Goal: Task Accomplishment & Management: Use online tool/utility

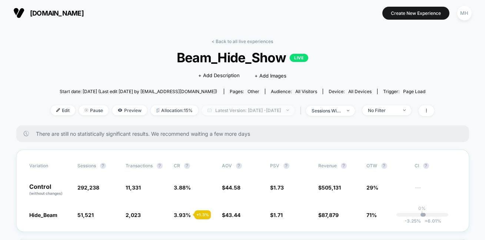
click at [263, 112] on span "Latest Version: [DATE] - [DATE]" at bounding box center [248, 110] width 93 height 10
select select "*"
select select "****"
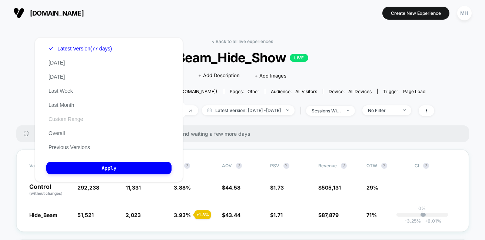
click at [63, 118] on button "Custom Range" at bounding box center [65, 119] width 39 height 7
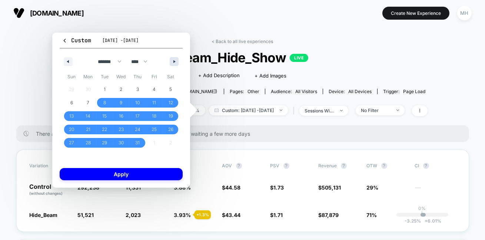
click at [170, 61] on button "button" at bounding box center [174, 61] width 9 height 9
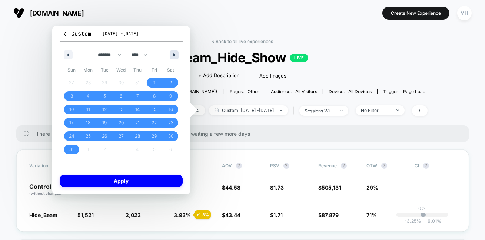
click at [170, 61] on div "******* ******** ***** ***** *** **** **** ****** ********* ******* ******** **…" at bounding box center [121, 53] width 123 height 22
click at [172, 57] on button "button" at bounding box center [174, 54] width 9 height 9
select select "*"
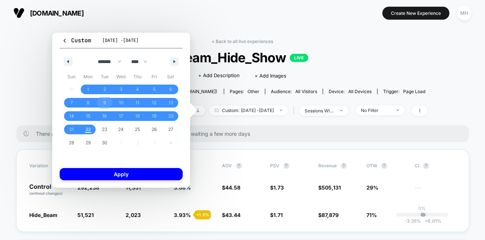
click at [103, 106] on span "9" at bounding box center [104, 103] width 17 height 10
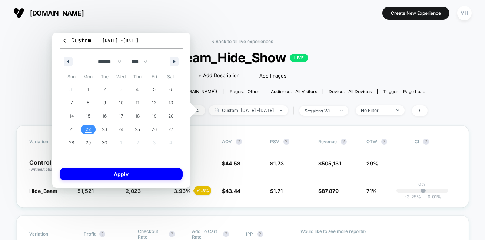
click at [93, 131] on span "22" at bounding box center [88, 130] width 17 height 10
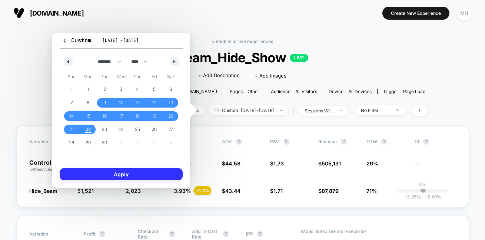
click at [108, 171] on button "Apply" at bounding box center [121, 174] width 123 height 12
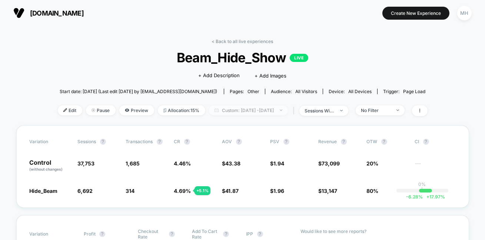
click at [239, 114] on span "Custom: [DATE] - [DATE]" at bounding box center [248, 110] width 79 height 10
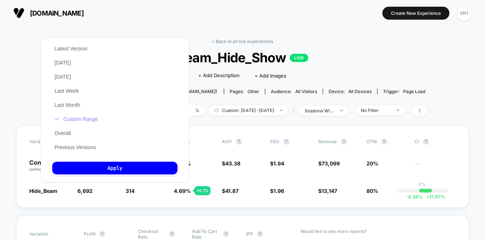
click at [69, 119] on button "Custom Range" at bounding box center [76, 119] width 48 height 7
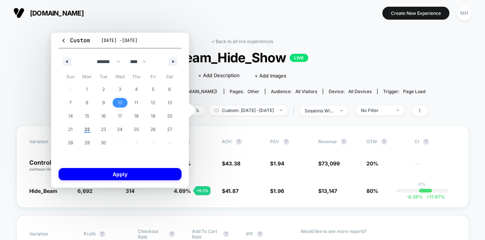
click at [118, 103] on span "10" at bounding box center [120, 102] width 4 height 13
click at [91, 130] on span "22" at bounding box center [87, 130] width 17 height 10
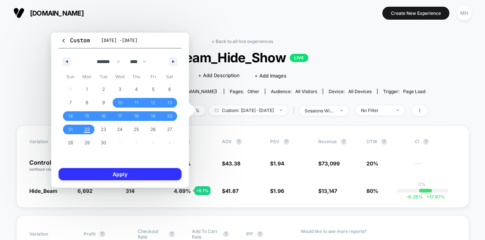
click at [109, 179] on button "Apply" at bounding box center [120, 174] width 123 height 12
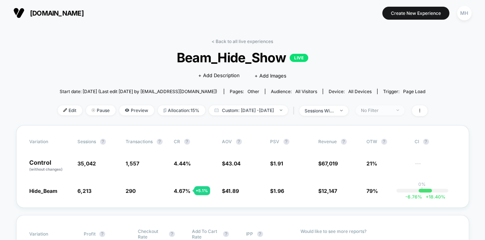
click at [378, 111] on div "No Filter" at bounding box center [376, 111] width 30 height 6
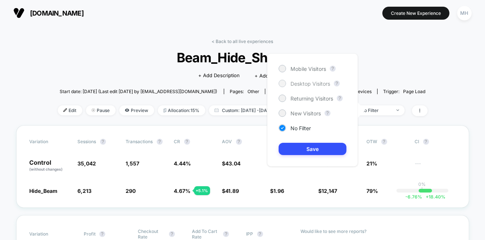
click at [283, 83] on div at bounding box center [283, 83] width 6 height 6
click at [298, 156] on div "Mobile Visitors ? Desktop Visitors ? Returning Visitors ? New Visitors ? No Fil…" at bounding box center [312, 109] width 91 height 113
click at [297, 152] on button "Save" at bounding box center [313, 149] width 68 height 12
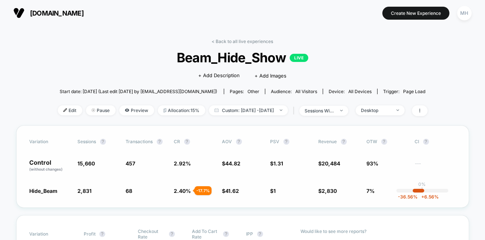
click at [278, 192] on span "$ 1 - 23.6 %" at bounding box center [291, 190] width 41 height 7
click at [388, 111] on div "Desktop" at bounding box center [376, 111] width 30 height 6
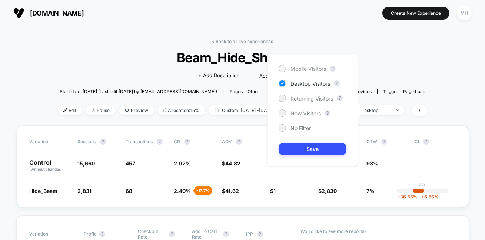
click at [306, 69] on span "Mobile Visitors" at bounding box center [309, 69] width 36 height 6
click at [338, 150] on button "Save" at bounding box center [313, 149] width 68 height 12
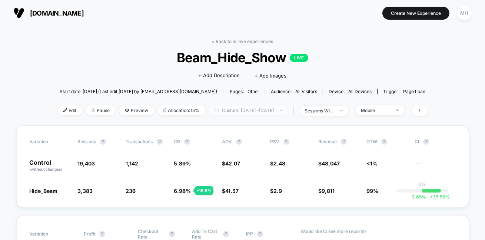
click at [285, 110] on span "Custom: [DATE] - [DATE]" at bounding box center [248, 110] width 79 height 10
select select "*"
select select "****"
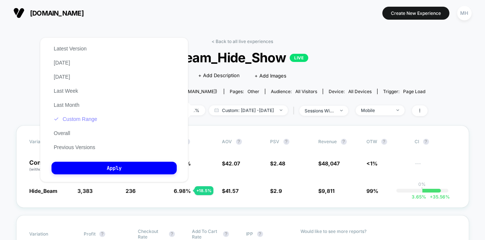
click at [81, 119] on button "Custom Range" at bounding box center [76, 119] width 48 height 7
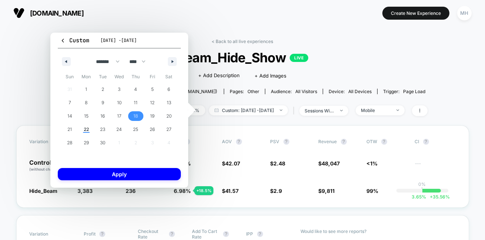
click at [137, 118] on span "18" at bounding box center [136, 115] width 4 height 13
click at [88, 136] on span "29" at bounding box center [86, 142] width 5 height 13
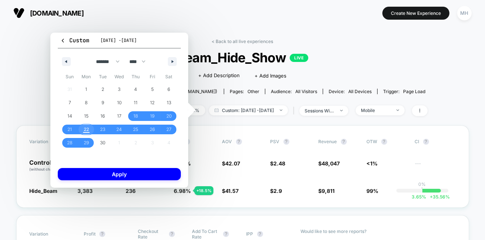
click at [87, 130] on span "22" at bounding box center [86, 129] width 5 height 13
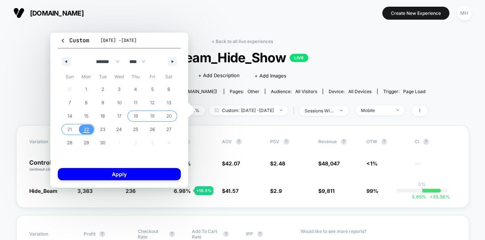
click at [130, 119] on span "18" at bounding box center [136, 116] width 17 height 10
click at [141, 165] on div "Custom [DATE] - [DATE] ******* ******** ***** ***** *** **** **** ****** ******…" at bounding box center [119, 110] width 138 height 155
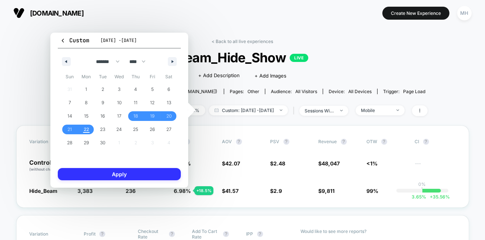
click at [144, 175] on button "Apply" at bounding box center [119, 174] width 123 height 12
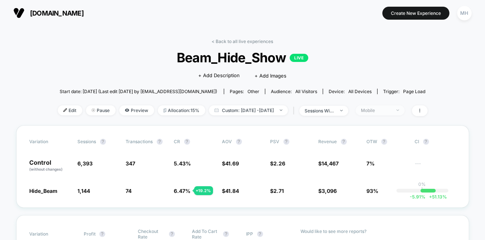
click at [391, 111] on div "Mobile" at bounding box center [376, 111] width 30 height 6
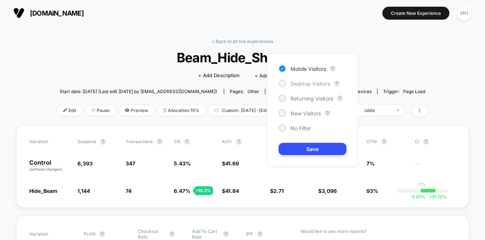
click at [313, 86] on div "Desktop Visitors" at bounding box center [305, 83] width 52 height 7
click at [315, 146] on button "Save" at bounding box center [313, 149] width 68 height 12
